Goal: Navigation & Orientation: Find specific page/section

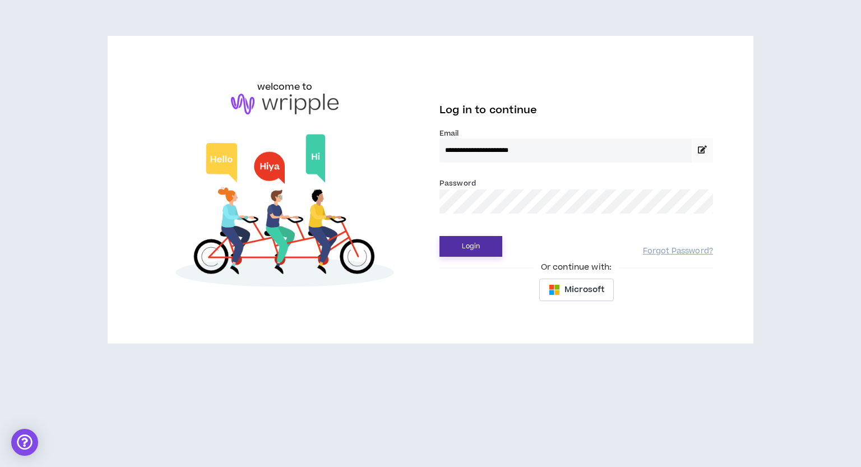
click at [466, 249] on button "Login" at bounding box center [471, 246] width 63 height 21
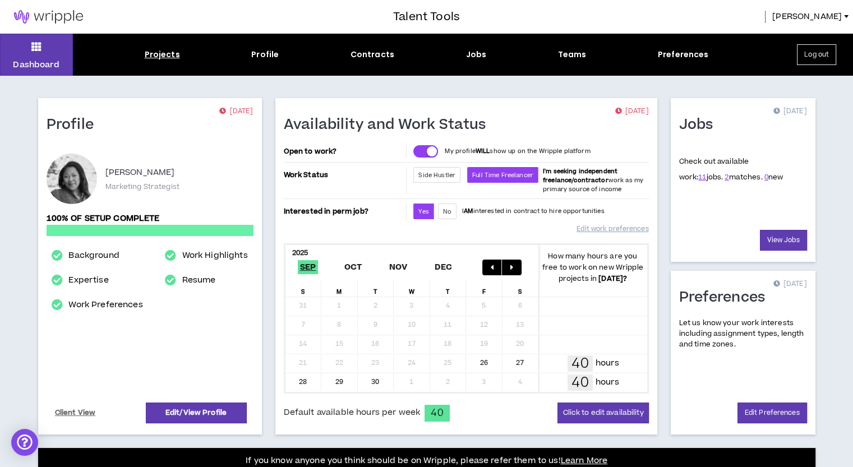
click at [170, 53] on div "Projects" at bounding box center [162, 55] width 35 height 12
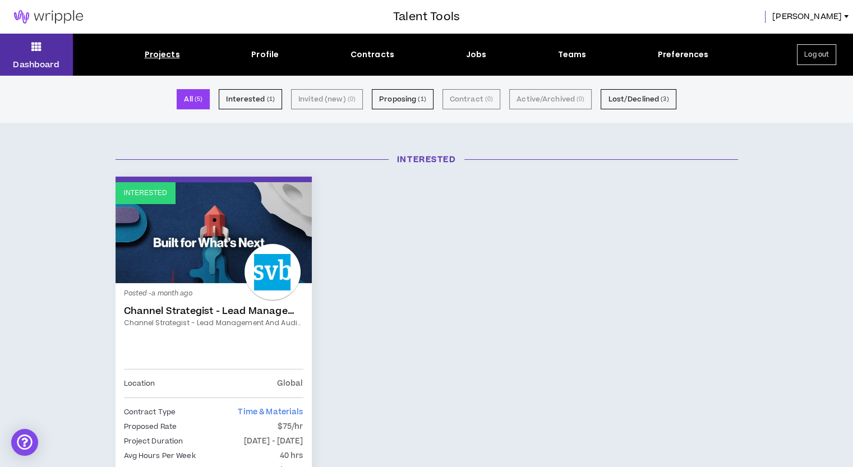
click at [40, 63] on p "Dashboard" at bounding box center [36, 65] width 47 height 12
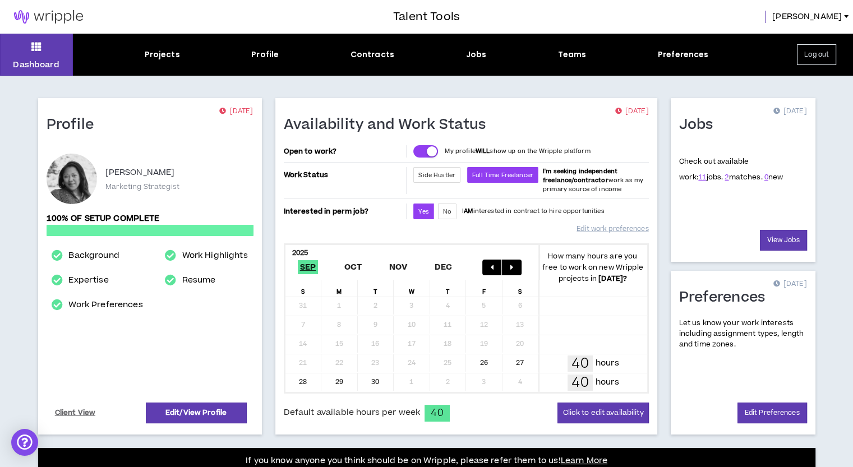
click at [807, 57] on button "Log out" at bounding box center [816, 54] width 39 height 21
